Goal: Task Accomplishment & Management: Complete application form

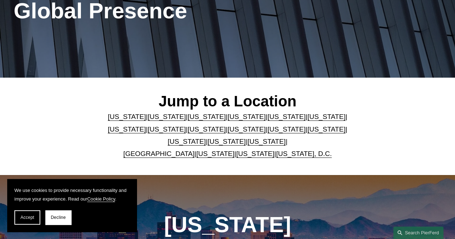
scroll to position [115, 0]
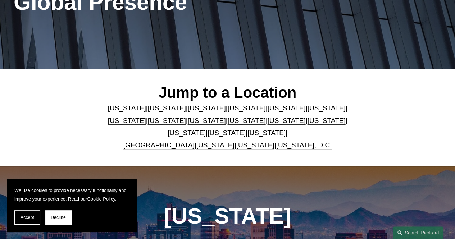
click at [287, 149] on link "[US_STATE], D.C." at bounding box center [304, 145] width 56 height 8
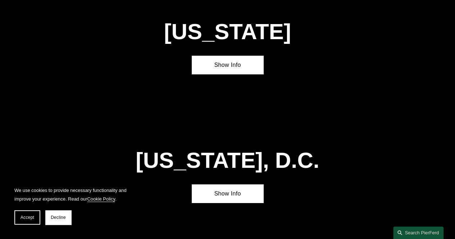
scroll to position [2627, 0]
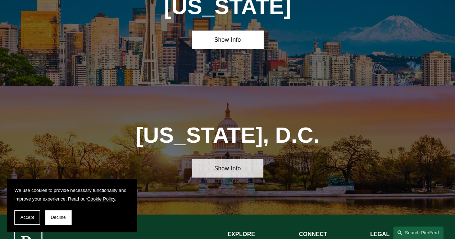
click at [223, 159] on link "Show Info" at bounding box center [227, 168] width 71 height 18
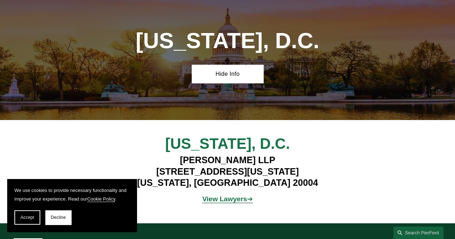
scroll to position [2774, 0]
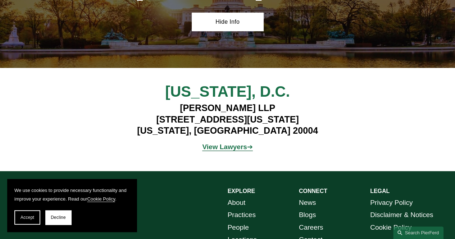
click at [218, 143] on strong "View Lawyers" at bounding box center [224, 147] width 45 height 8
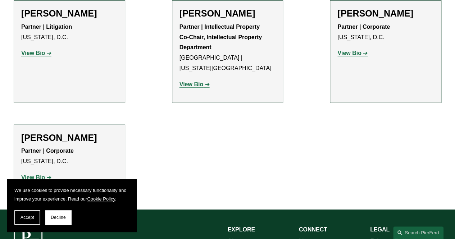
scroll to position [863, 0]
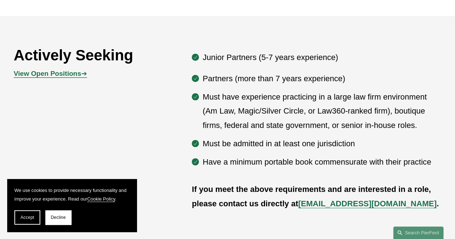
scroll to position [345, 0]
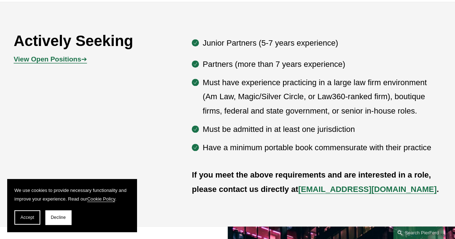
click at [42, 62] on strong "View Open Positions" at bounding box center [48, 59] width 68 height 8
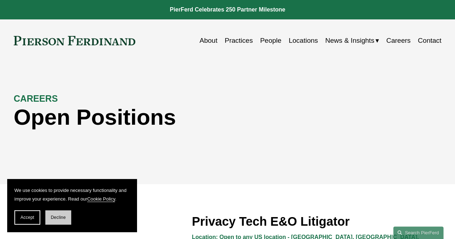
click at [55, 218] on span "Decline" at bounding box center [58, 217] width 15 height 5
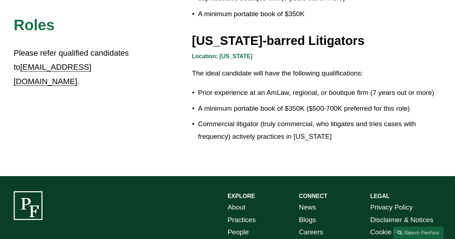
scroll to position [1218, 0]
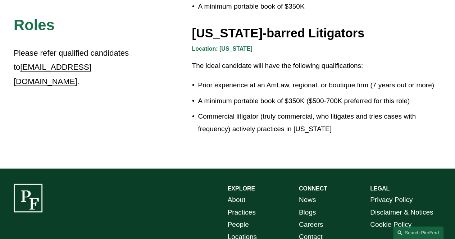
click at [240, 232] on link "Locations" at bounding box center [242, 237] width 29 height 12
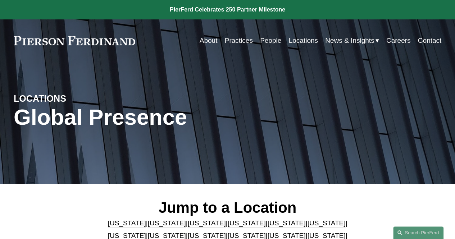
scroll to position [209, 0]
